Goal: Task Accomplishment & Management: Manage account settings

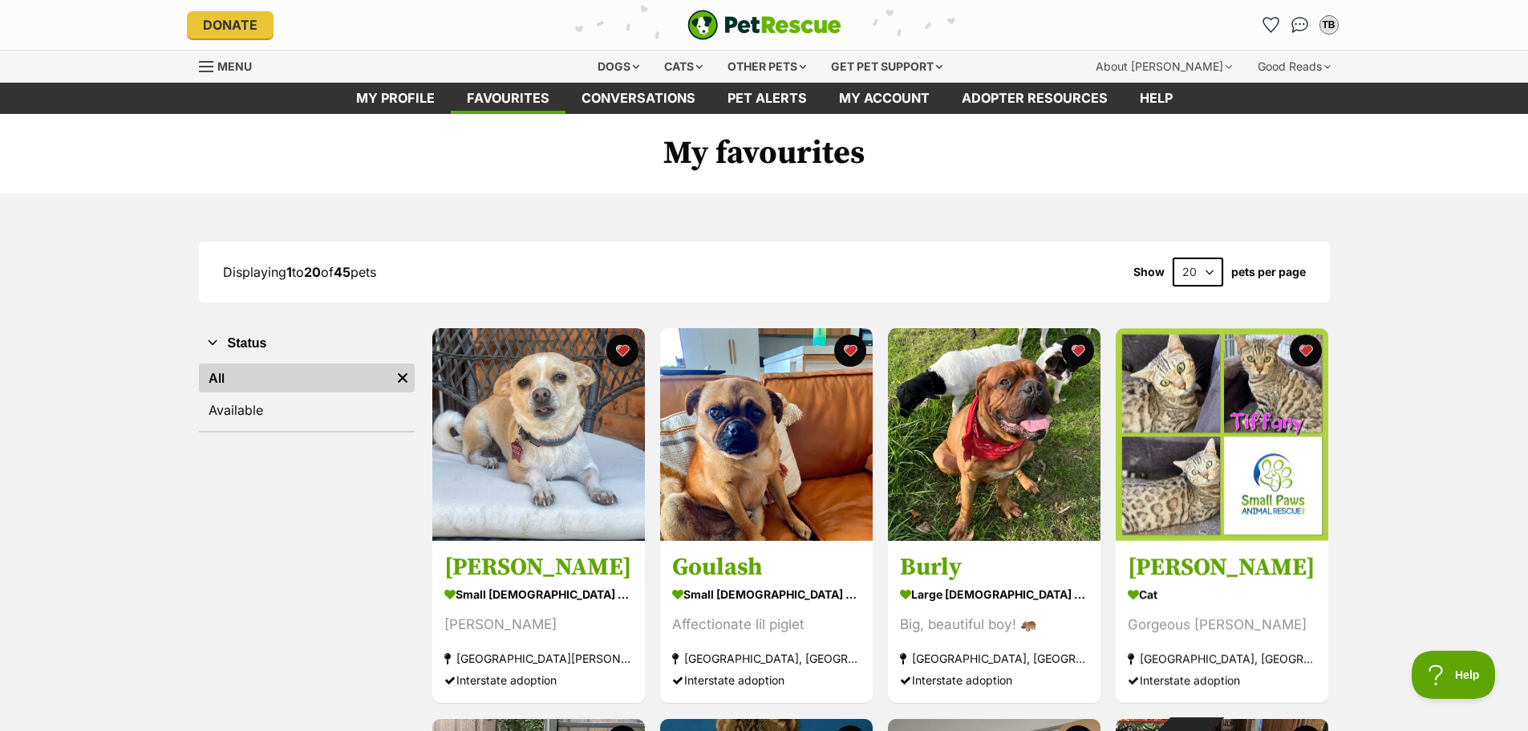
click at [1206, 270] on select "20 40 60" at bounding box center [1198, 271] width 51 height 29
select select "60"
click at [1173, 257] on select "20 40 60" at bounding box center [1198, 271] width 51 height 29
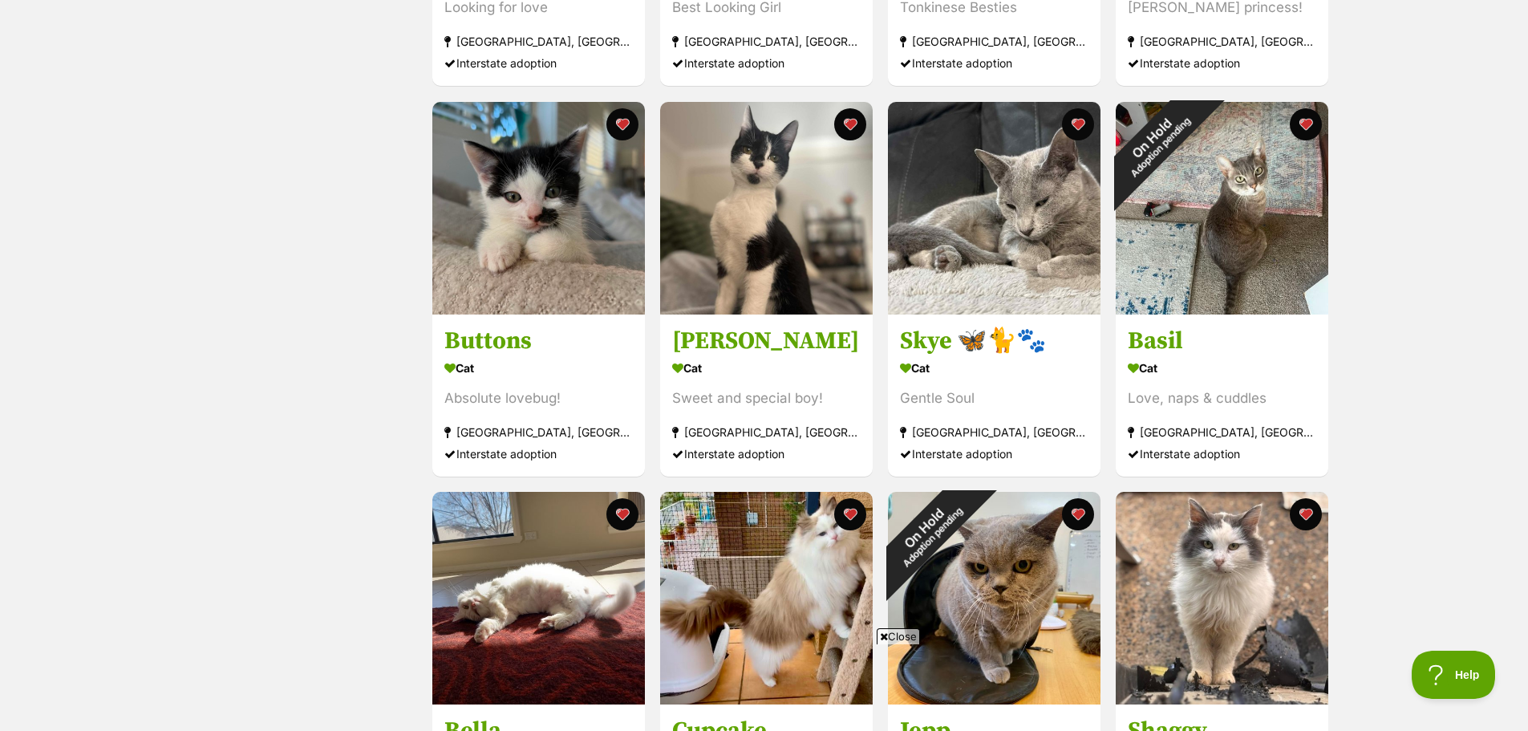
scroll to position [2005, 0]
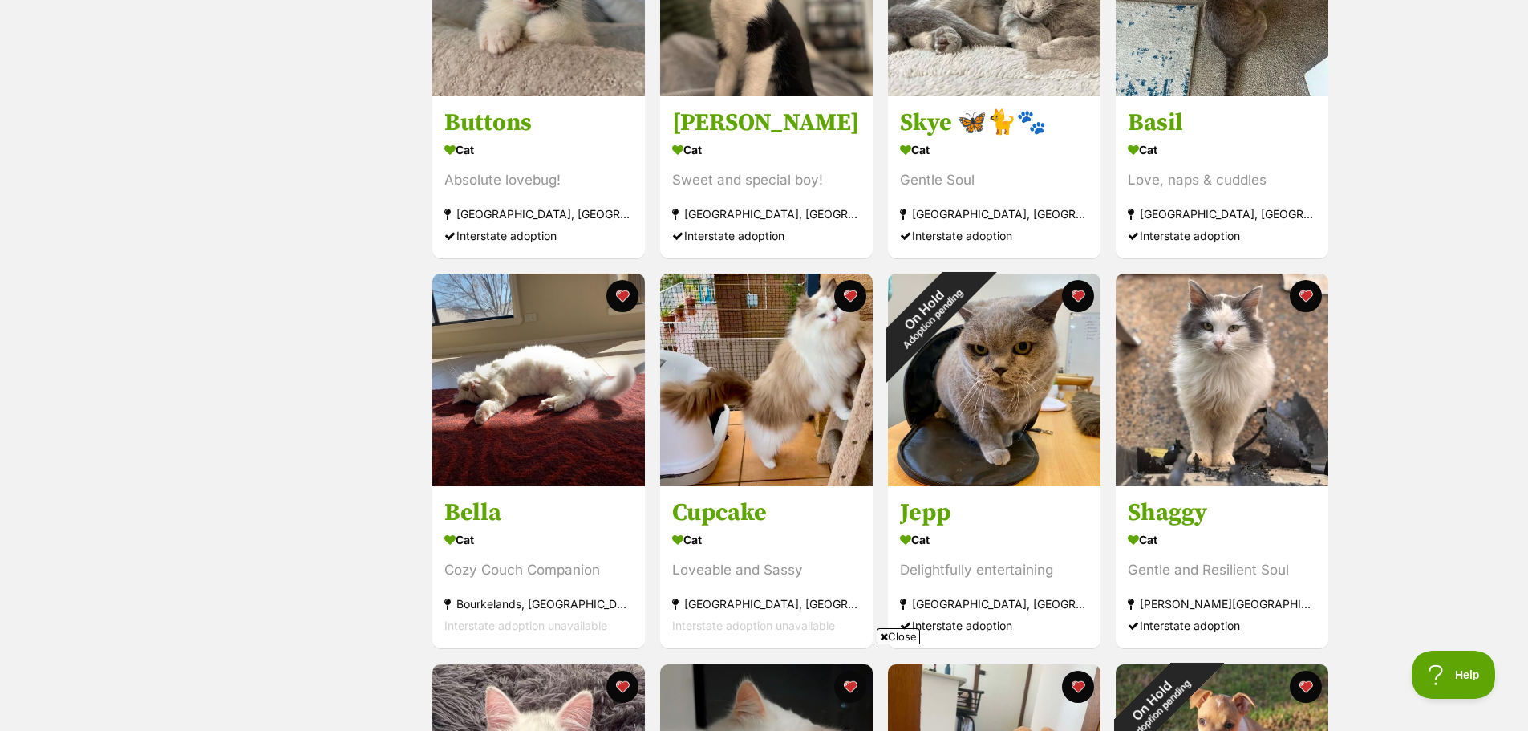
click at [1372, 241] on div "Displaying all 45 pets Show 20 40 60 pets per page Visit PetRescue TV (external…" at bounding box center [764, 613] width 1528 height 4851
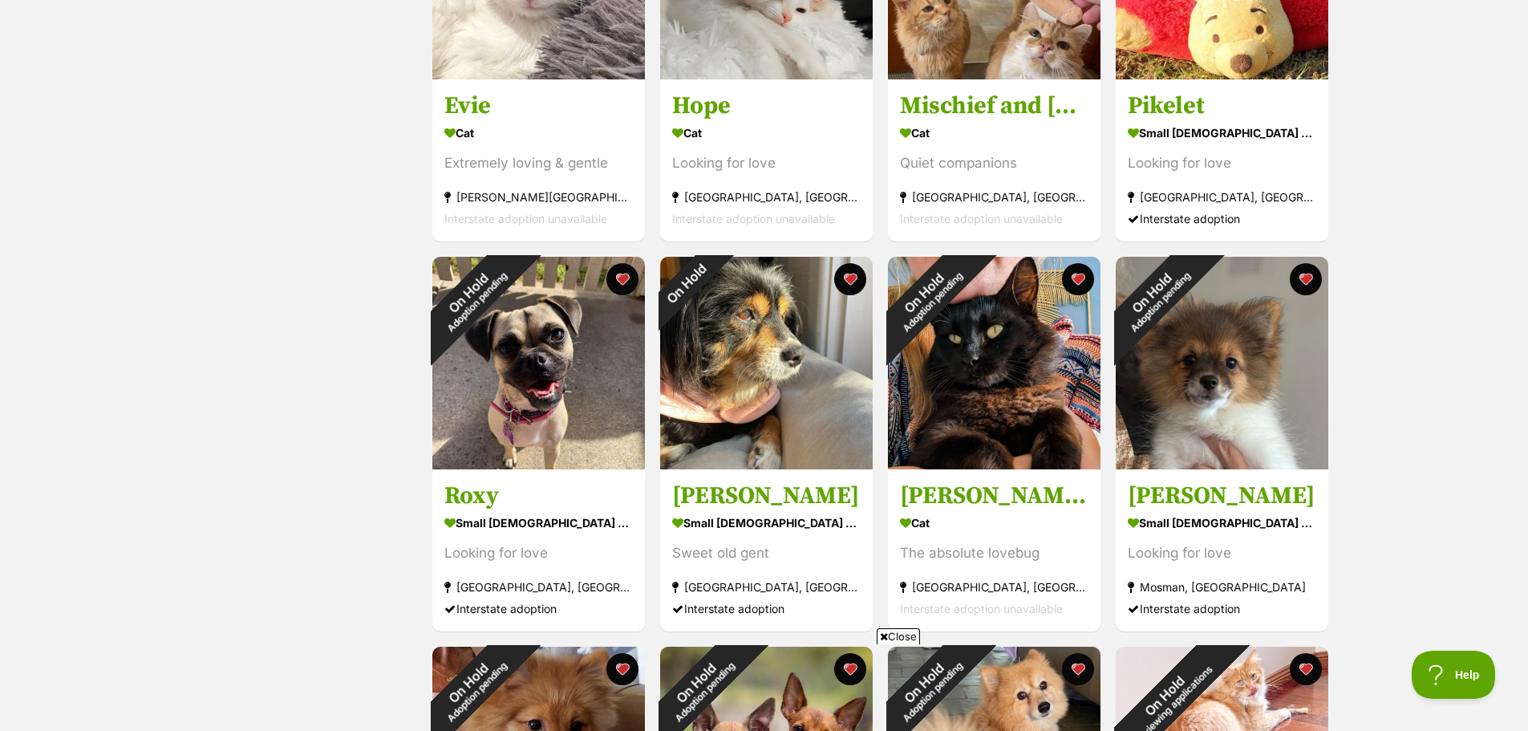
scroll to position [2807, 0]
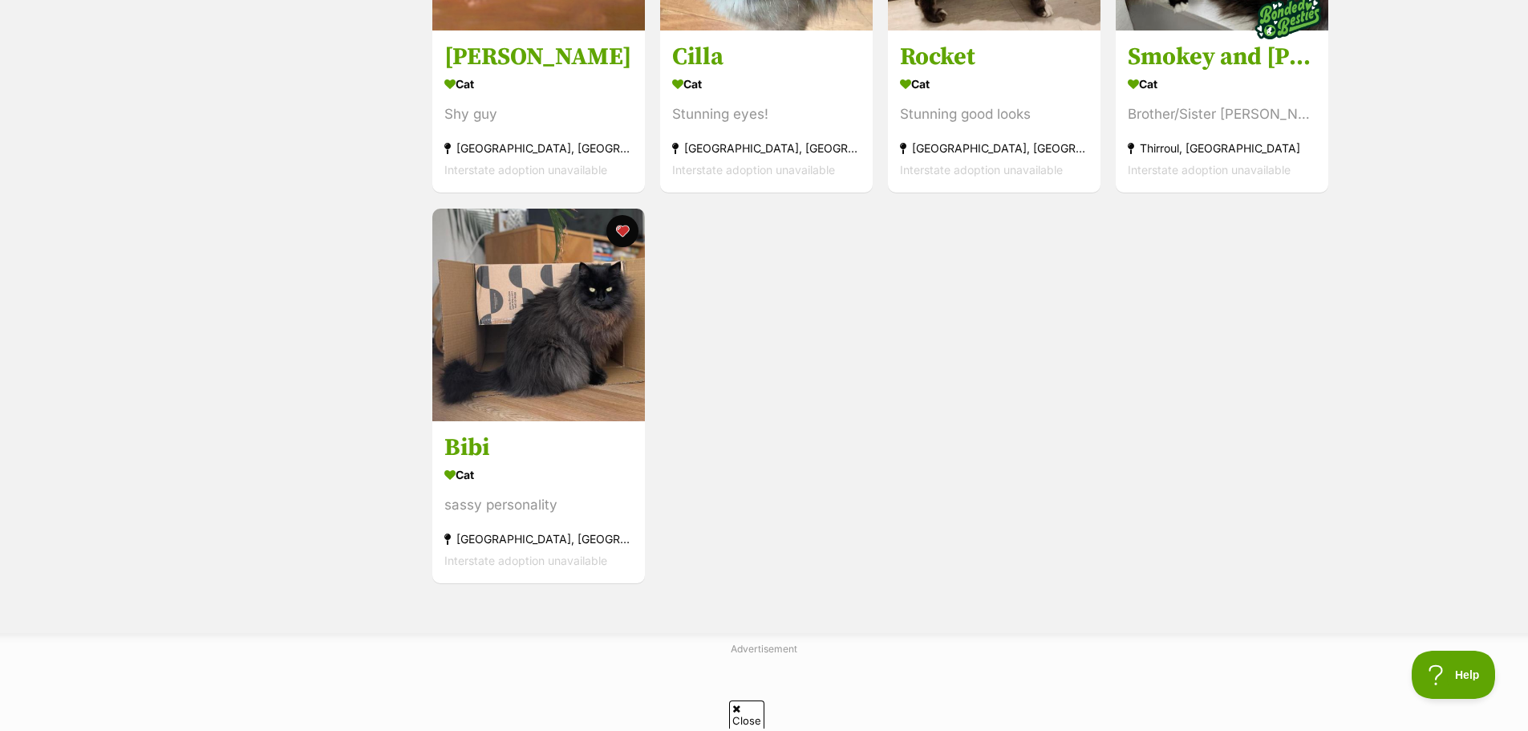
scroll to position [0, 0]
